Goal: Use online tool/utility

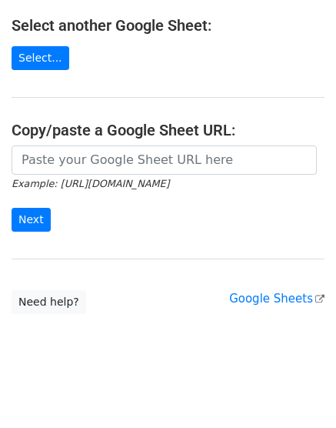
scroll to position [289, 0]
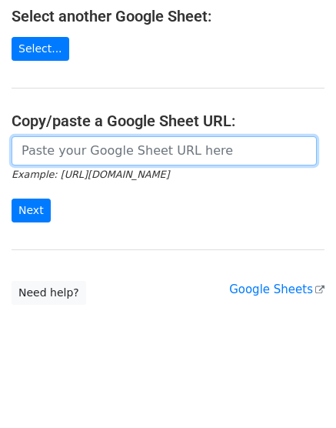
click at [62, 151] on input "url" at bounding box center [165, 150] width 306 height 29
paste input "[URL][DOMAIN_NAME]"
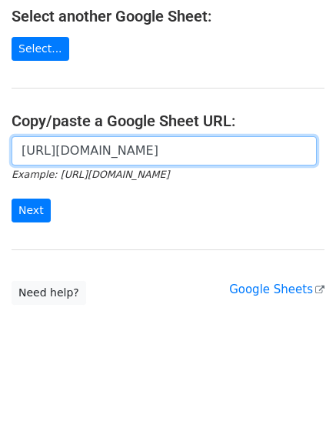
scroll to position [0, 332]
type input "[URL][DOMAIN_NAME]"
click at [12, 199] on input "Next" at bounding box center [31, 211] width 39 height 24
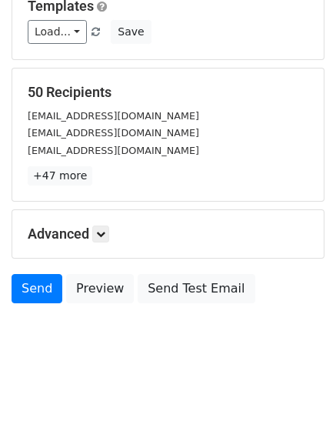
scroll to position [170, 0]
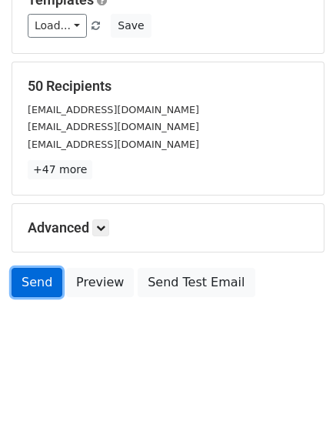
click at [38, 290] on link "Send" at bounding box center [37, 282] width 51 height 29
